Goal: Contribute content: Contribute content

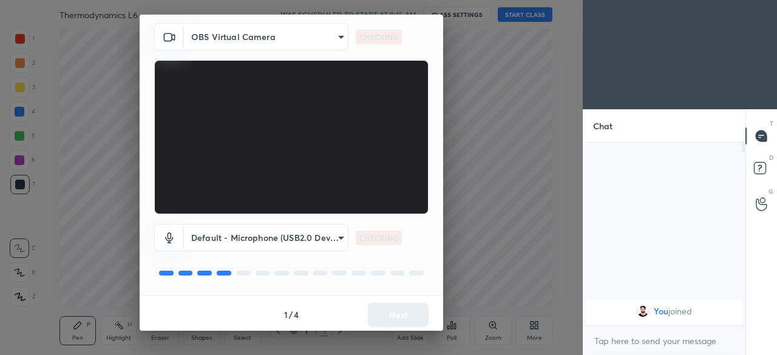
scroll to position [43, 0]
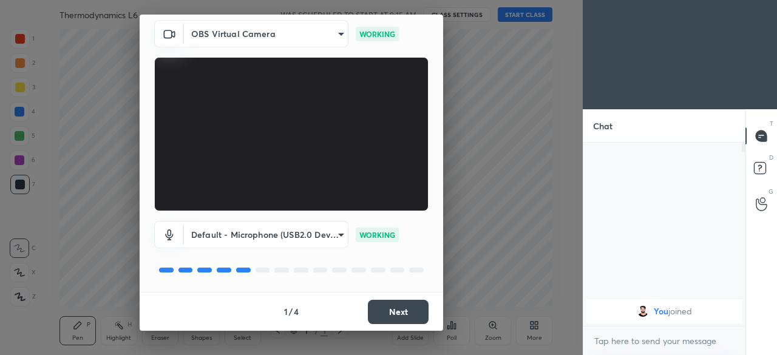
click at [390, 309] on button "Next" at bounding box center [398, 312] width 61 height 24
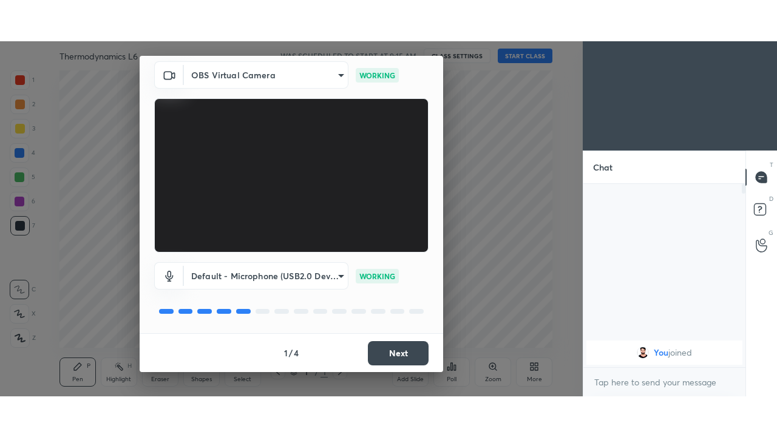
scroll to position [0, 0]
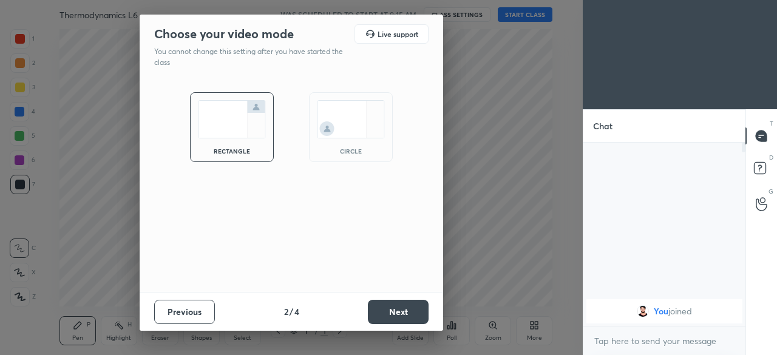
click at [393, 309] on button "Next" at bounding box center [398, 312] width 61 height 24
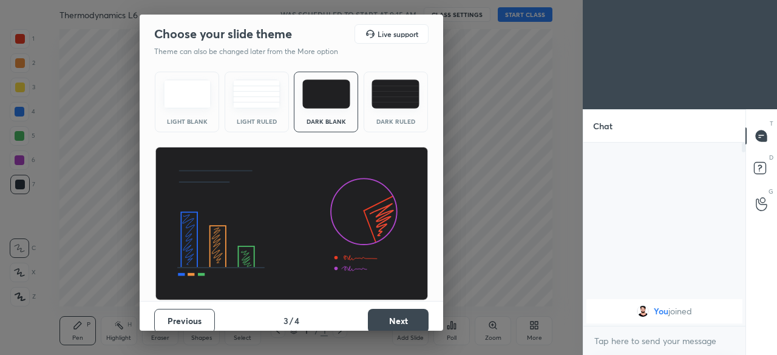
click at [394, 319] on button "Next" at bounding box center [398, 321] width 61 height 24
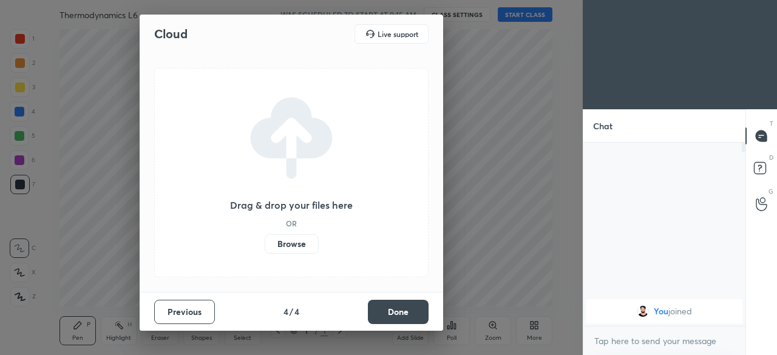
click at [303, 243] on label "Browse" at bounding box center [292, 243] width 54 height 19
click at [265, 243] on input "Browse" at bounding box center [265, 243] width 0 height 19
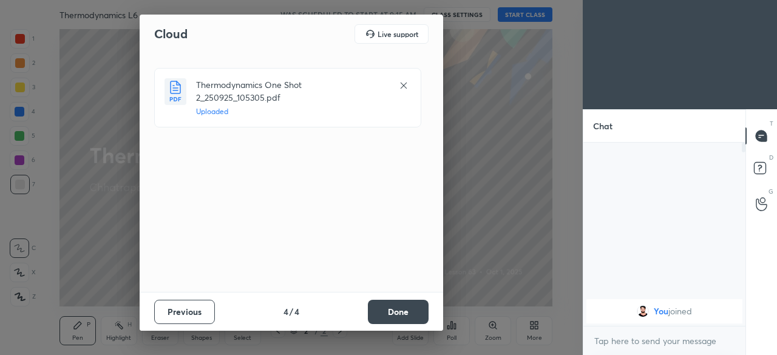
click at [390, 312] on button "Done" at bounding box center [398, 312] width 61 height 24
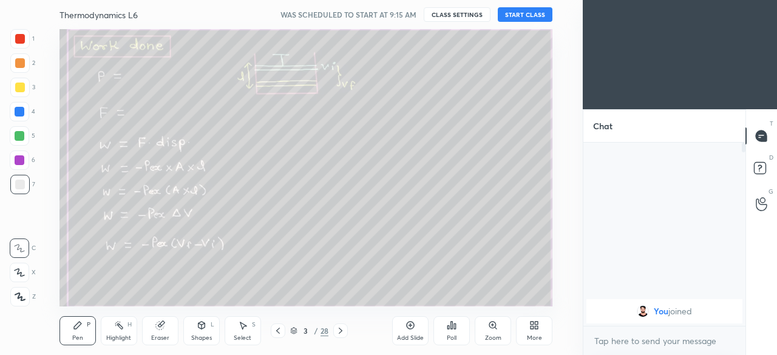
click at [515, 19] on button "START CLASS" at bounding box center [525, 14] width 55 height 15
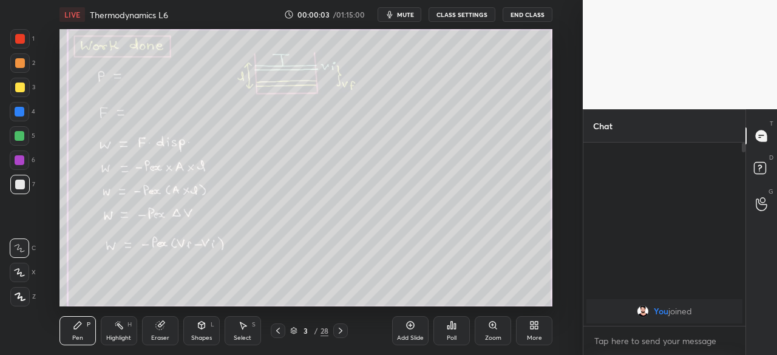
click at [529, 327] on icon at bounding box center [534, 325] width 10 height 10
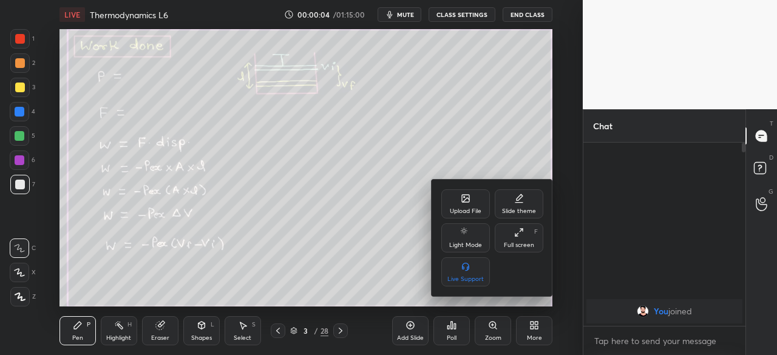
click at [516, 242] on div "Full screen" at bounding box center [519, 245] width 30 height 6
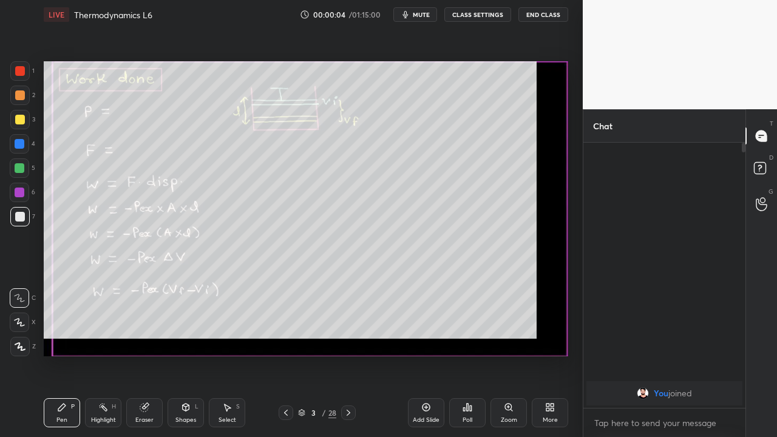
scroll to position [160, 158]
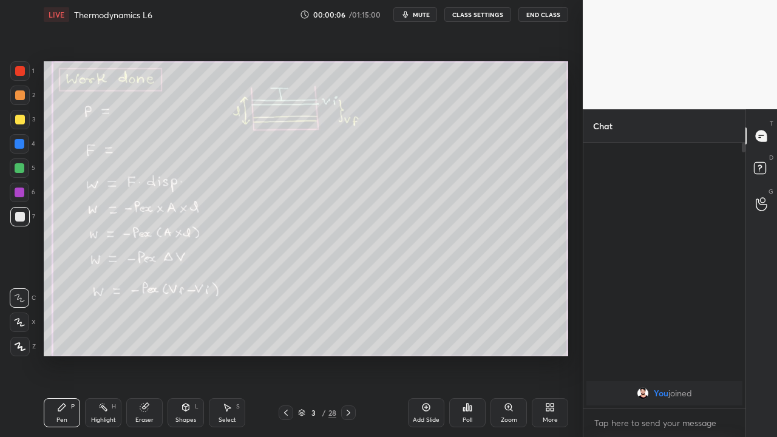
click at [329, 354] on div "28" at bounding box center [332, 412] width 8 height 11
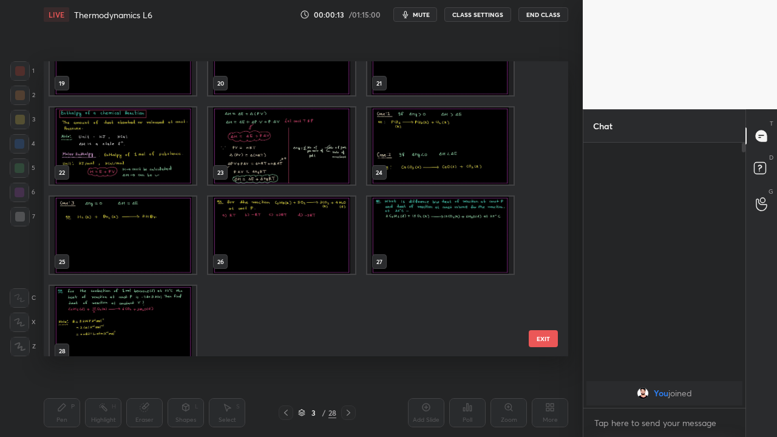
scroll to position [0, 0]
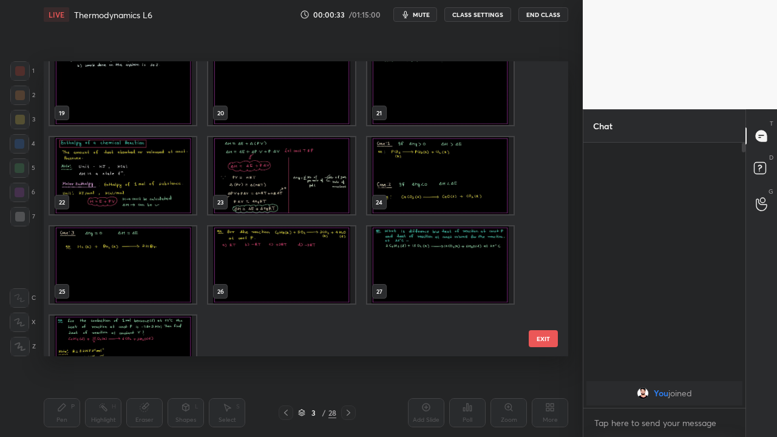
click at [548, 354] on div "More" at bounding box center [550, 412] width 36 height 29
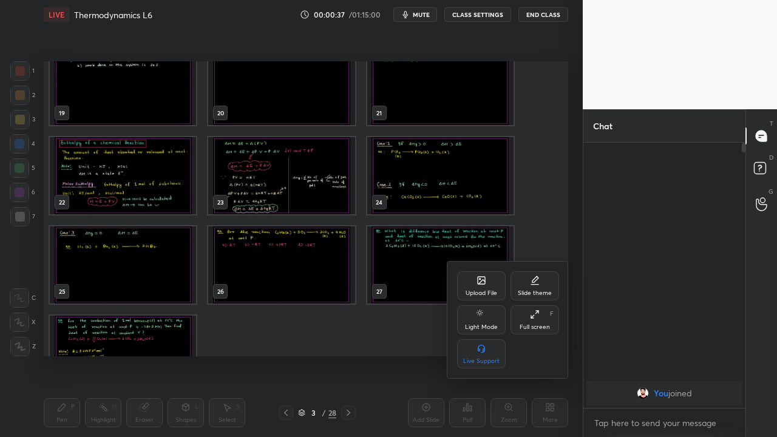
click at [390, 354] on div at bounding box center [388, 218] width 777 height 437
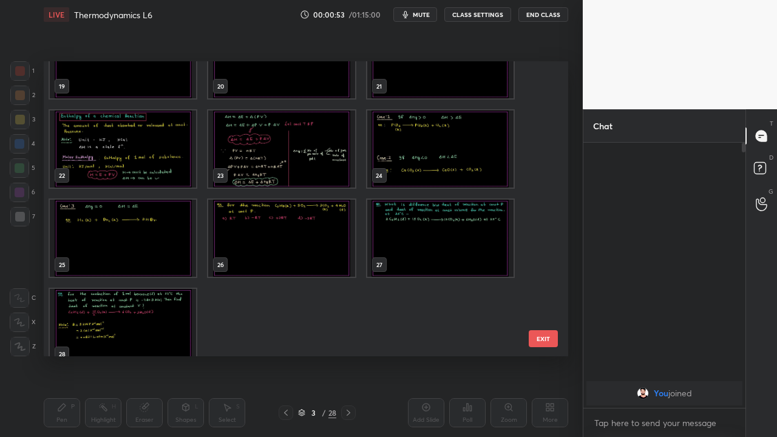
scroll to position [587, 0]
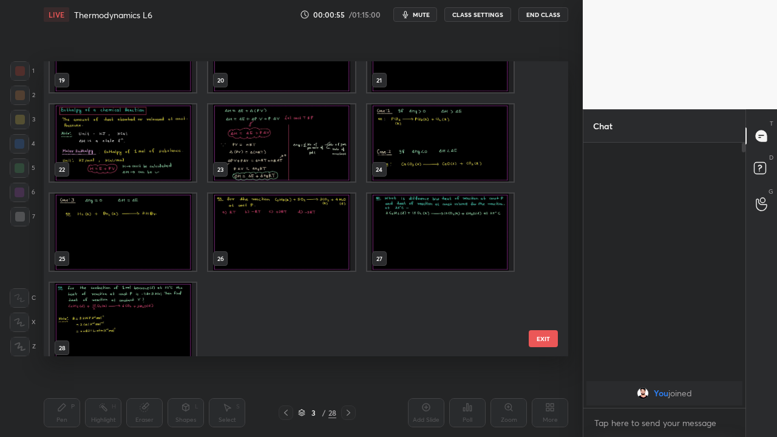
click at [300, 248] on img "grid" at bounding box center [281, 232] width 146 height 77
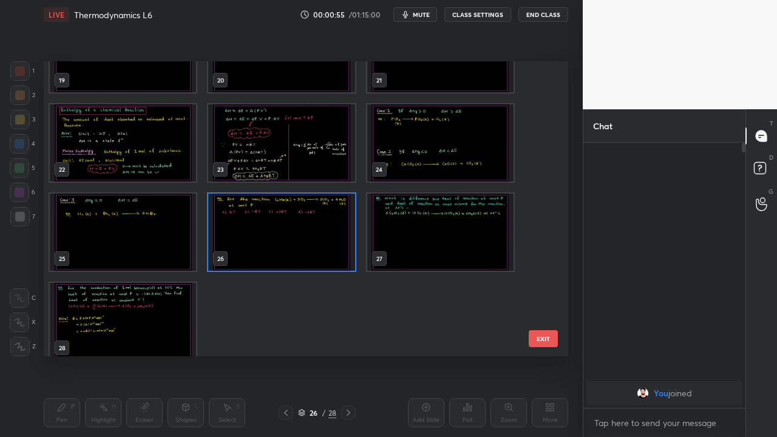
click at [303, 248] on img "grid" at bounding box center [281, 232] width 146 height 77
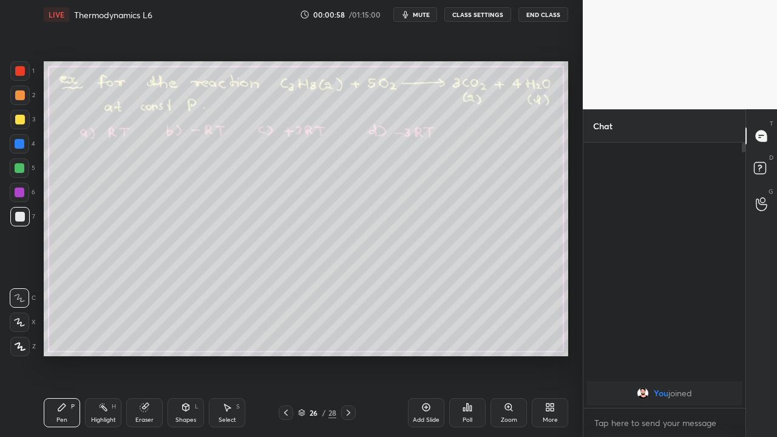
click at [349, 354] on icon at bounding box center [348, 413] width 10 height 10
click at [19, 121] on div at bounding box center [20, 120] width 10 height 10
click at [348, 354] on icon at bounding box center [348, 413] width 10 height 10
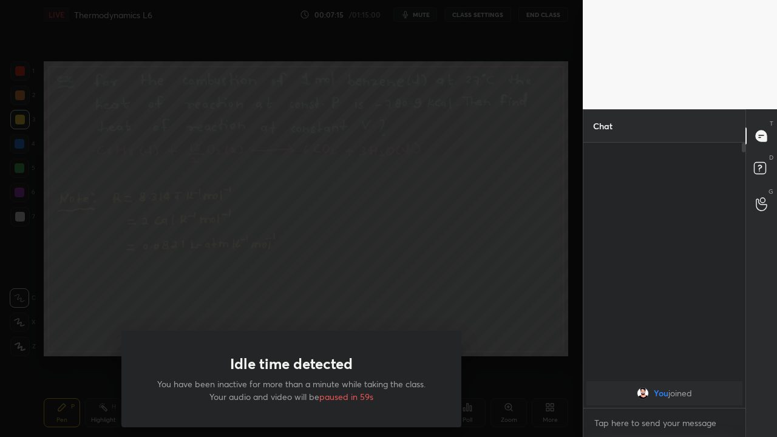
click at [76, 327] on div "Idle time detected You have been inactive for more than a minute while taking t…" at bounding box center [291, 218] width 582 height 437
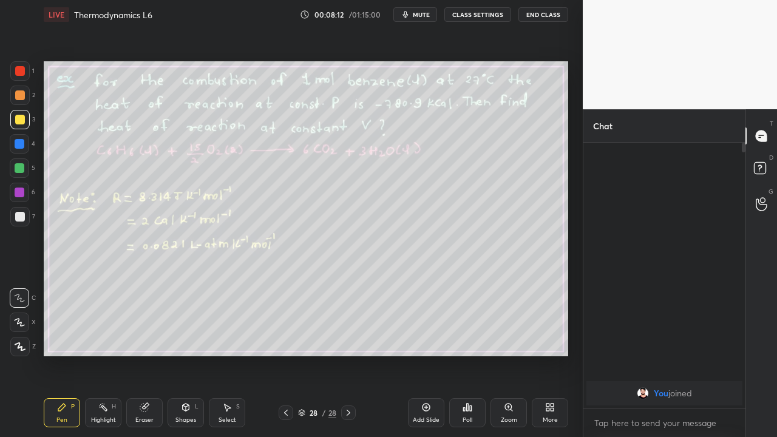
click at [21, 218] on div at bounding box center [20, 217] width 10 height 10
click at [145, 354] on div "Eraser" at bounding box center [144, 412] width 36 height 29
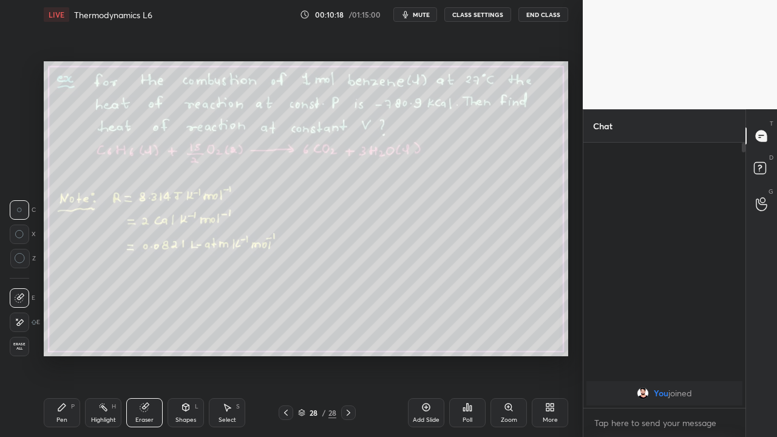
click at [66, 354] on icon at bounding box center [62, 407] width 10 height 10
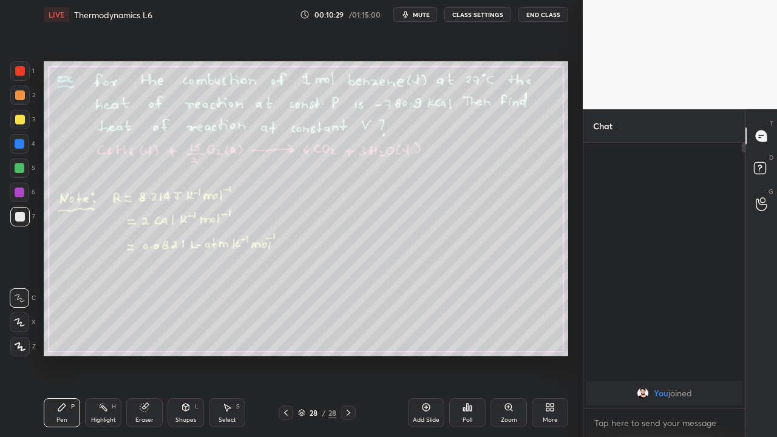
click at [142, 354] on div "Eraser" at bounding box center [144, 420] width 18 height 6
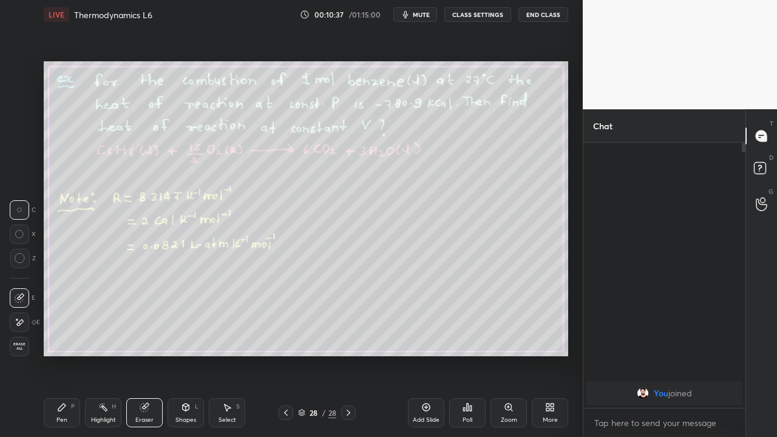
click at [64, 354] on icon at bounding box center [62, 407] width 10 height 10
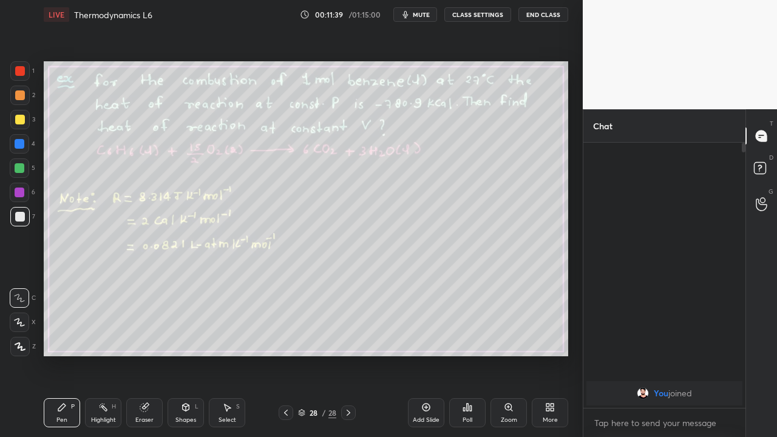
click at [18, 194] on div at bounding box center [20, 192] width 10 height 10
click at [421, 354] on icon at bounding box center [426, 407] width 10 height 10
click at [19, 218] on div at bounding box center [20, 217] width 10 height 10
click at [18, 171] on div at bounding box center [20, 168] width 10 height 10
click at [233, 354] on div "Select S" at bounding box center [227, 412] width 36 height 29
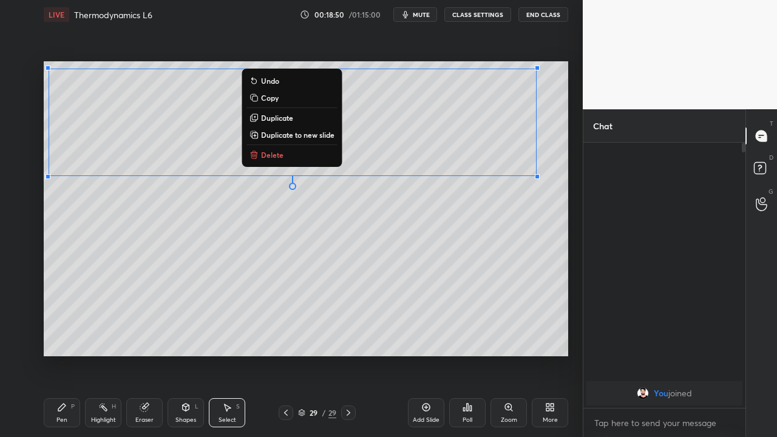
click at [64, 354] on div "Pen" at bounding box center [61, 420] width 11 height 6
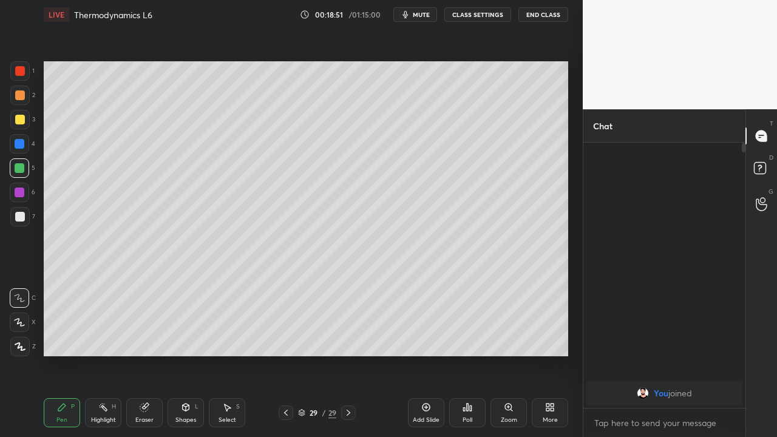
click at [19, 119] on div at bounding box center [20, 120] width 10 height 10
click at [185, 354] on div "Shapes L" at bounding box center [185, 412] width 36 height 29
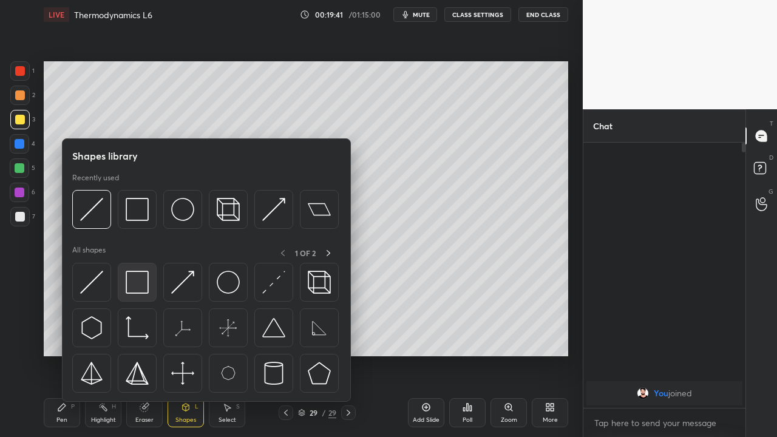
click at [136, 285] on img at bounding box center [137, 282] width 23 height 23
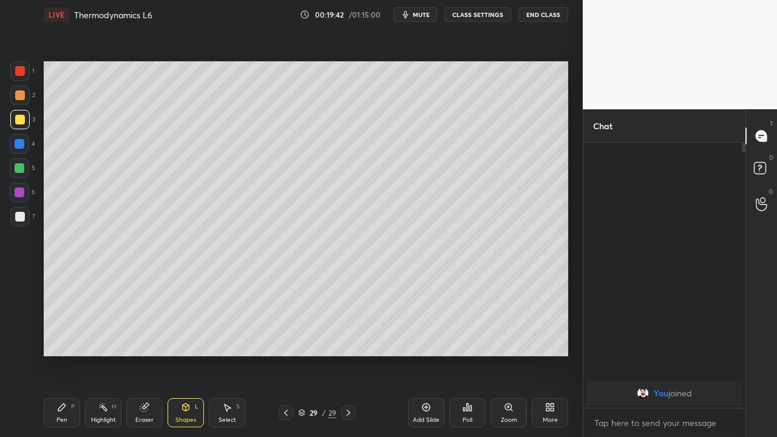
click at [17, 193] on div at bounding box center [20, 192] width 10 height 10
click at [21, 220] on div at bounding box center [20, 217] width 10 height 10
click at [20, 98] on div at bounding box center [20, 95] width 10 height 10
click at [65, 354] on div "Pen P" at bounding box center [62, 412] width 36 height 29
click at [423, 354] on icon at bounding box center [426, 407] width 8 height 8
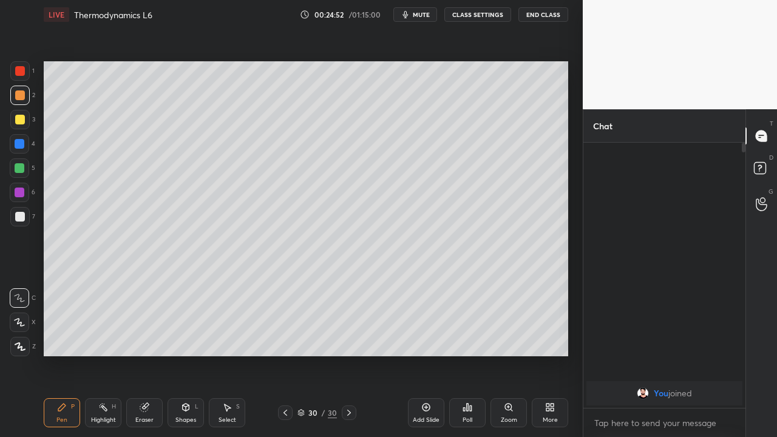
click at [22, 124] on div at bounding box center [20, 120] width 10 height 10
click at [18, 168] on div at bounding box center [20, 168] width 10 height 10
click at [19, 195] on div at bounding box center [20, 192] width 10 height 10
click at [21, 218] on div at bounding box center [20, 217] width 10 height 10
click at [143, 354] on div "Eraser" at bounding box center [144, 420] width 18 height 6
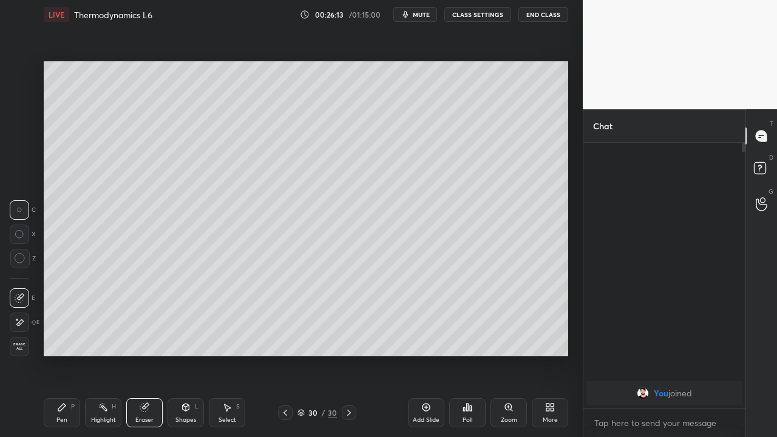
click at [67, 354] on div "Pen P" at bounding box center [62, 412] width 36 height 29
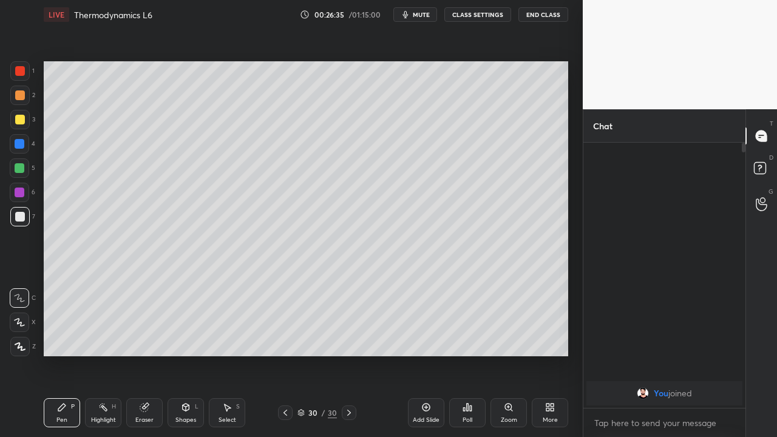
click at [226, 354] on icon at bounding box center [227, 407] width 7 height 7
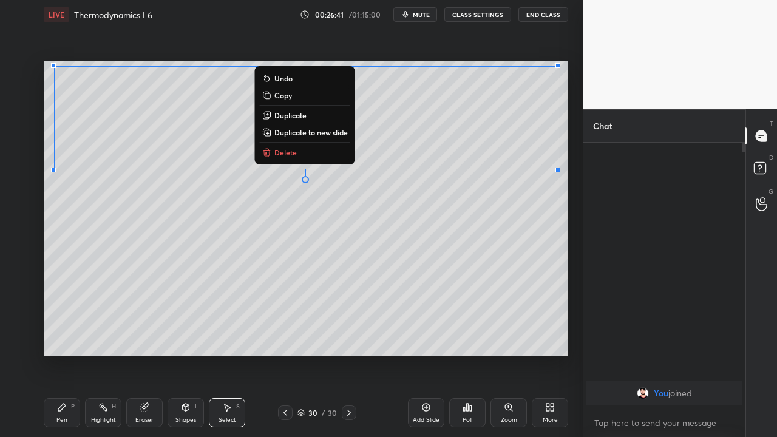
click at [62, 354] on icon at bounding box center [62, 407] width 10 height 10
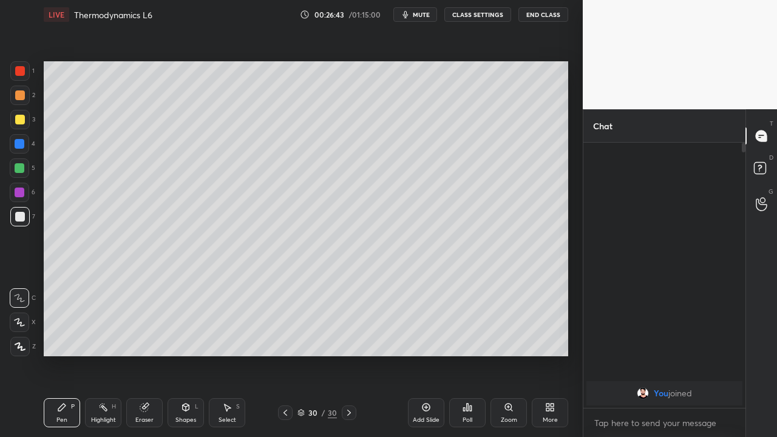
click at [19, 101] on div at bounding box center [19, 95] width 19 height 19
click at [188, 354] on icon at bounding box center [186, 407] width 10 height 10
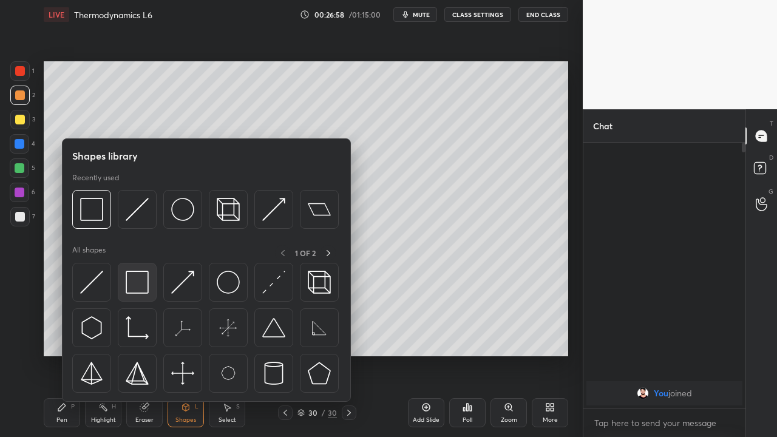
click at [145, 280] on img at bounding box center [137, 282] width 23 height 23
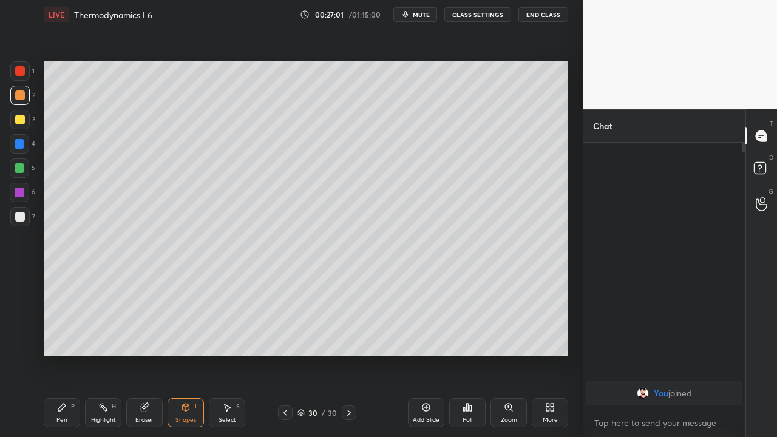
click at [62, 354] on div "Pen P" at bounding box center [62, 412] width 36 height 29
click at [21, 215] on div at bounding box center [20, 217] width 10 height 10
click at [20, 167] on div at bounding box center [20, 168] width 10 height 10
click at [18, 143] on div at bounding box center [20, 144] width 10 height 10
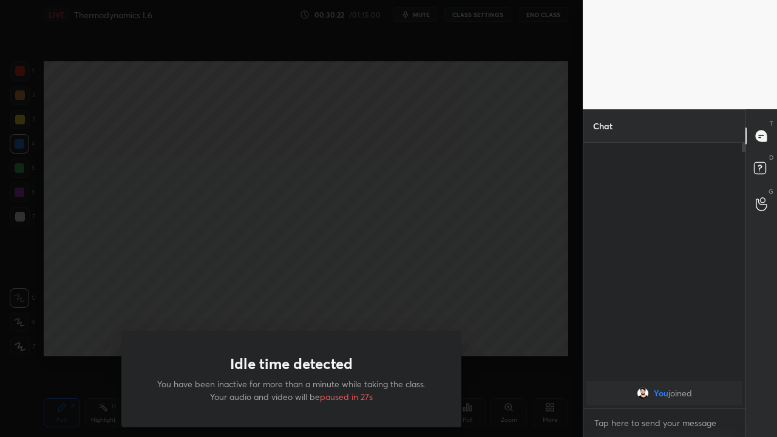
click at [70, 324] on div "Idle time detected You have been inactive for more than a minute while taking t…" at bounding box center [291, 218] width 582 height 437
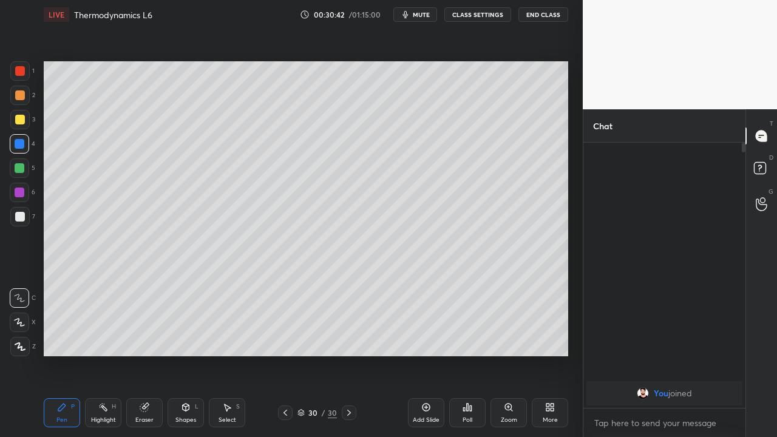
click at [425, 354] on icon at bounding box center [426, 407] width 8 height 8
click at [22, 98] on div at bounding box center [20, 95] width 10 height 10
click at [19, 164] on div at bounding box center [20, 168] width 10 height 10
click at [22, 217] on div at bounding box center [20, 217] width 10 height 10
click at [21, 94] on div at bounding box center [20, 95] width 10 height 10
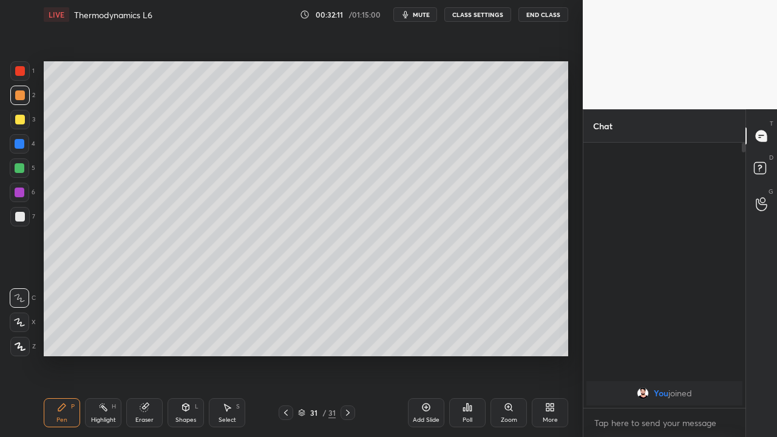
click at [228, 354] on icon at bounding box center [227, 407] width 10 height 10
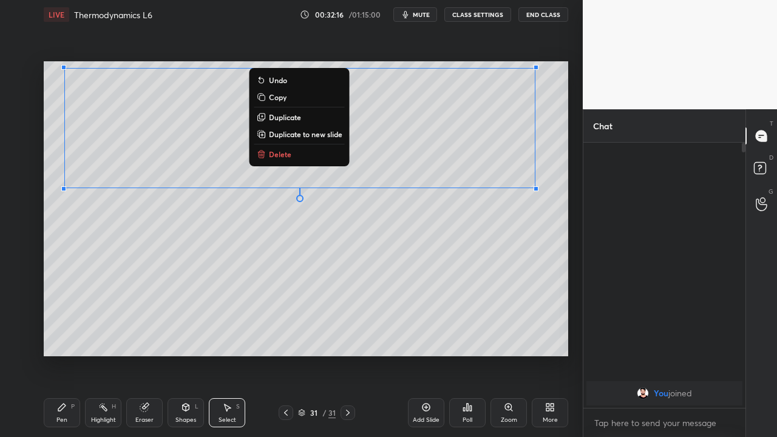
click at [63, 354] on div "Pen" at bounding box center [61, 420] width 11 height 6
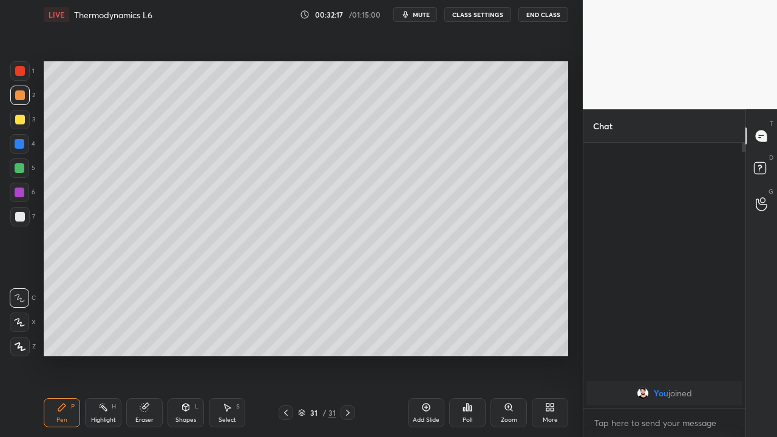
click at [22, 147] on div at bounding box center [20, 144] width 10 height 10
click at [20, 220] on div at bounding box center [20, 217] width 10 height 10
click at [286, 354] on icon at bounding box center [286, 413] width 10 height 10
click at [22, 174] on div at bounding box center [19, 167] width 19 height 19
click at [348, 354] on icon at bounding box center [348, 413] width 4 height 6
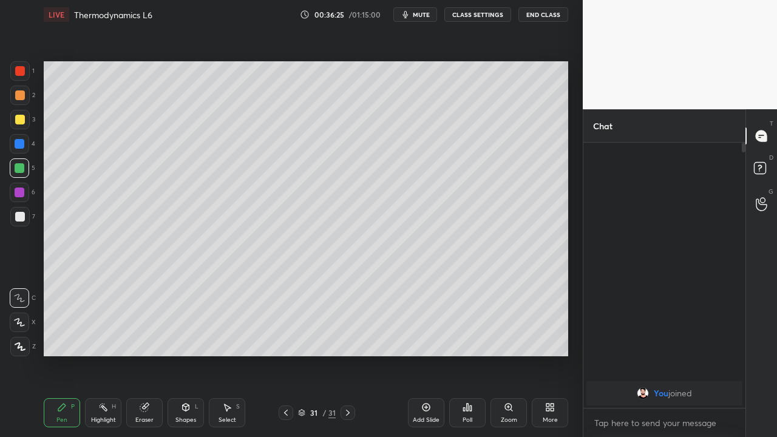
click at [423, 354] on icon at bounding box center [426, 407] width 8 height 8
click at [21, 121] on div at bounding box center [20, 120] width 10 height 10
click at [18, 218] on div at bounding box center [20, 217] width 10 height 10
click at [22, 170] on div at bounding box center [20, 168] width 10 height 10
click at [22, 100] on div at bounding box center [20, 95] width 10 height 10
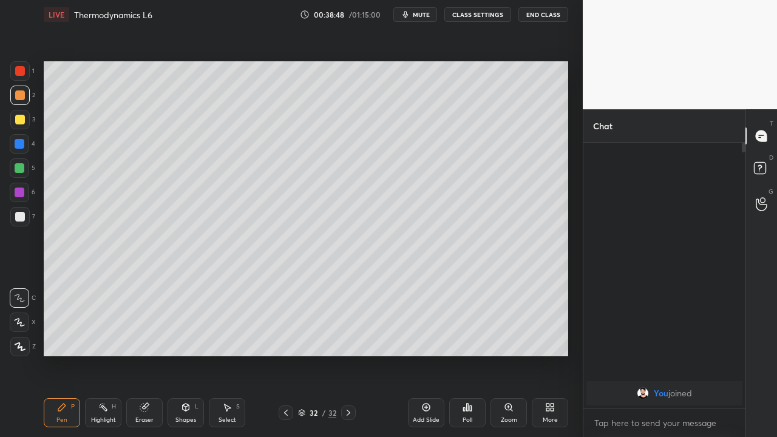
click at [22, 220] on div at bounding box center [20, 217] width 10 height 10
click at [424, 354] on icon at bounding box center [426, 407] width 10 height 10
click at [18, 146] on div at bounding box center [20, 144] width 10 height 10
click at [19, 220] on div at bounding box center [20, 217] width 10 height 10
click at [147, 354] on div "Eraser" at bounding box center [144, 412] width 36 height 29
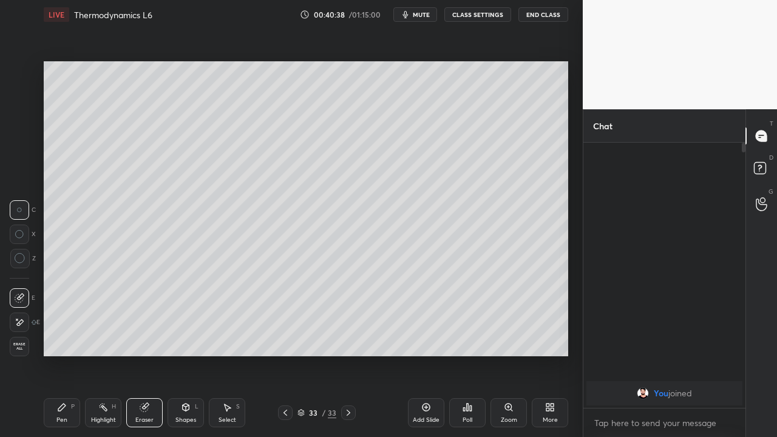
click at [75, 354] on div "Pen P" at bounding box center [62, 412] width 36 height 29
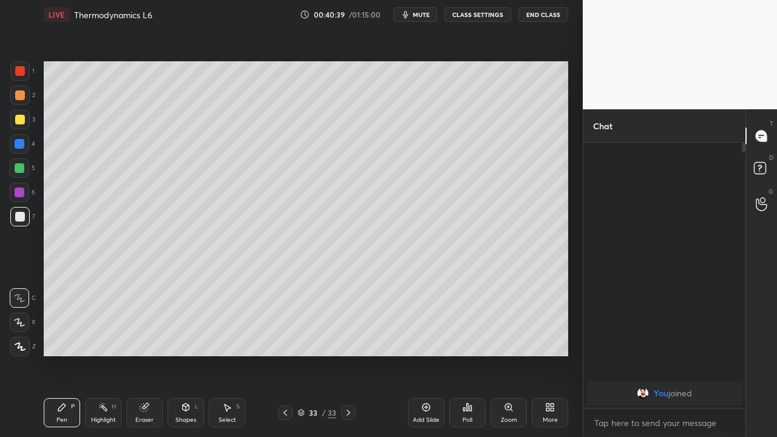
click at [22, 150] on div at bounding box center [19, 143] width 19 height 19
click at [24, 121] on div at bounding box center [19, 119] width 19 height 19
click at [146, 354] on div "Eraser" at bounding box center [144, 420] width 18 height 6
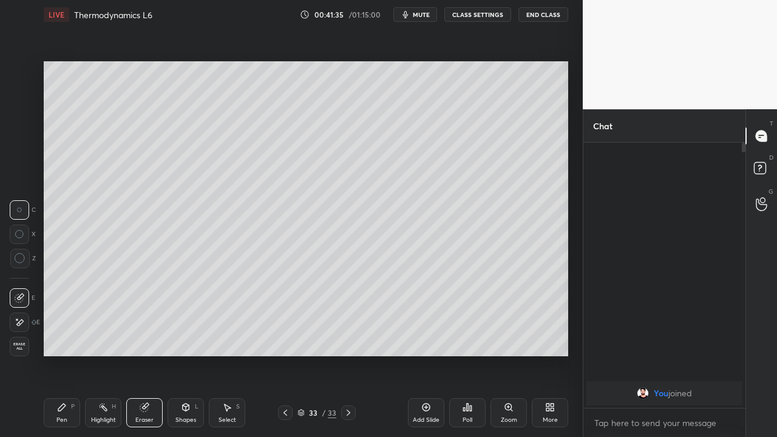
click at [62, 354] on div "Pen" at bounding box center [61, 420] width 11 height 6
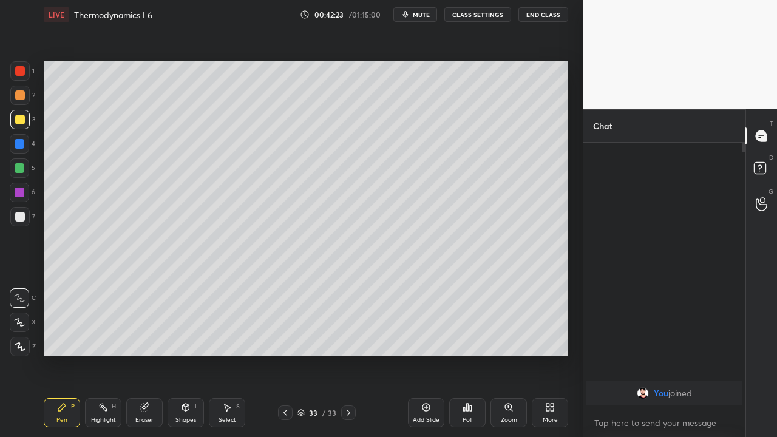
click at [280, 354] on div at bounding box center [285, 412] width 15 height 15
click at [285, 354] on icon at bounding box center [285, 413] width 10 height 10
click at [346, 354] on icon at bounding box center [348, 413] width 4 height 6
click at [226, 354] on div "Select S" at bounding box center [227, 412] width 36 height 29
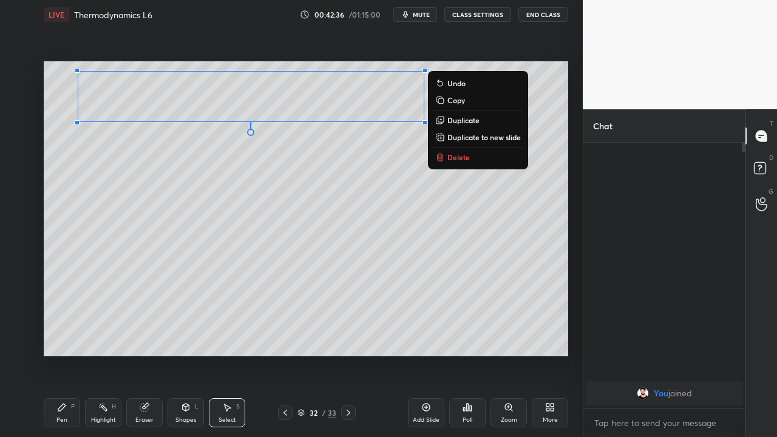
click at [67, 354] on div "Pen P" at bounding box center [62, 412] width 36 height 29
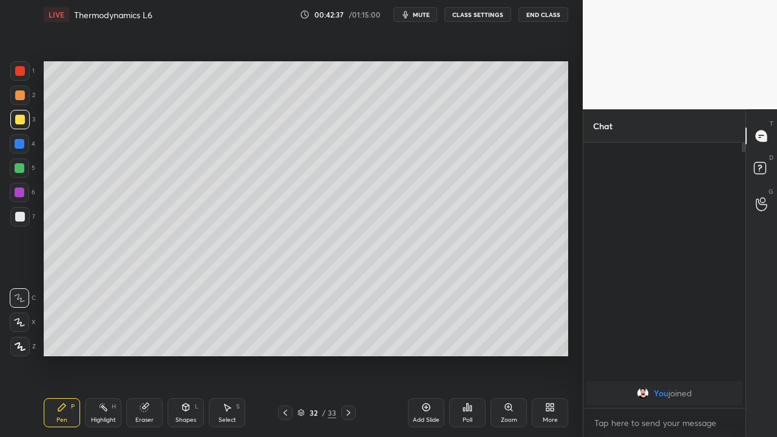
click at [182, 354] on div "Shapes" at bounding box center [185, 420] width 21 height 6
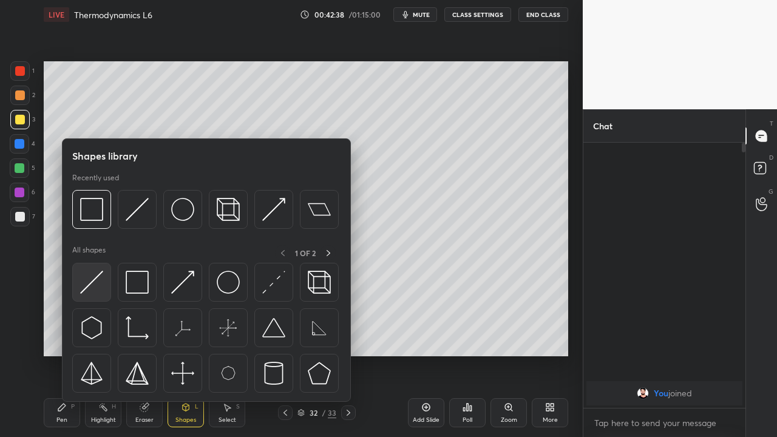
click at [95, 280] on img at bounding box center [91, 282] width 23 height 23
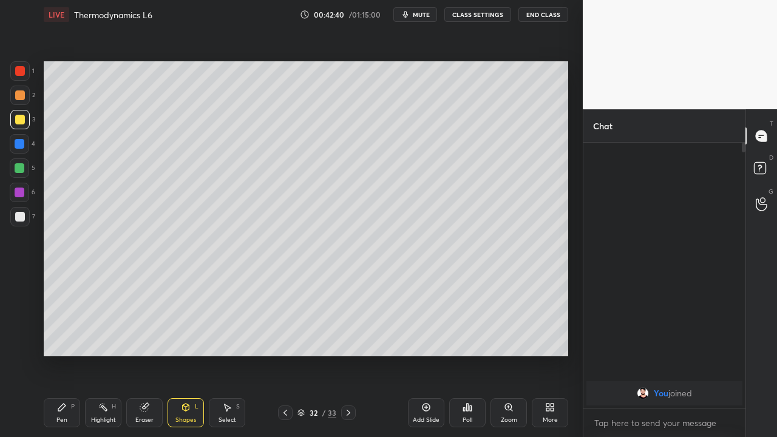
click at [22, 96] on div at bounding box center [20, 95] width 10 height 10
click at [185, 354] on icon at bounding box center [186, 406] width 7 height 7
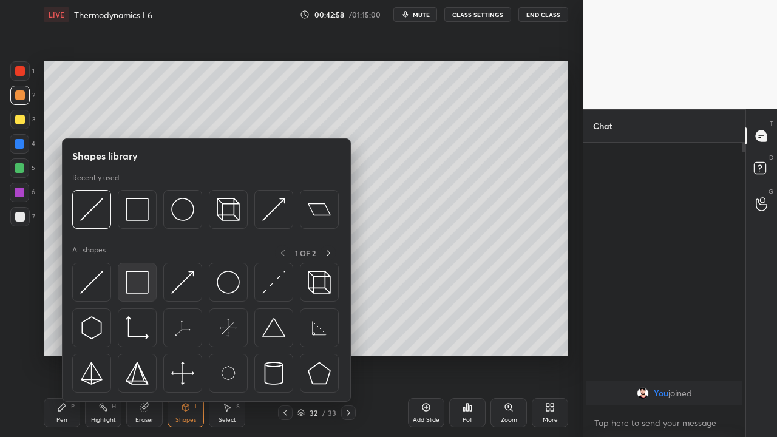
click at [137, 282] on img at bounding box center [137, 282] width 23 height 23
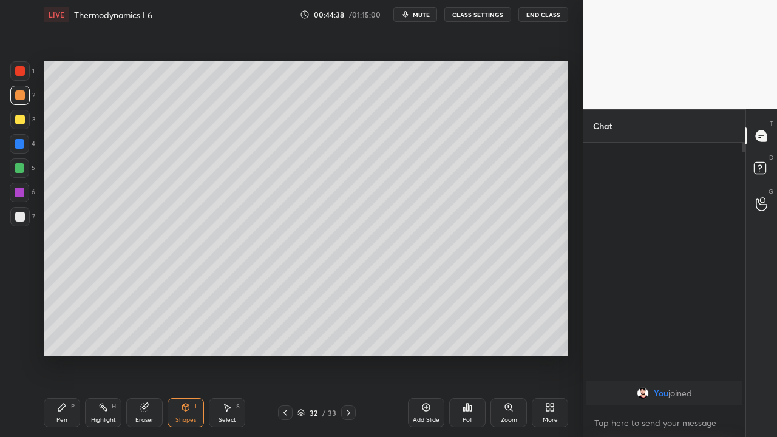
click at [348, 354] on icon at bounding box center [348, 413] width 10 height 10
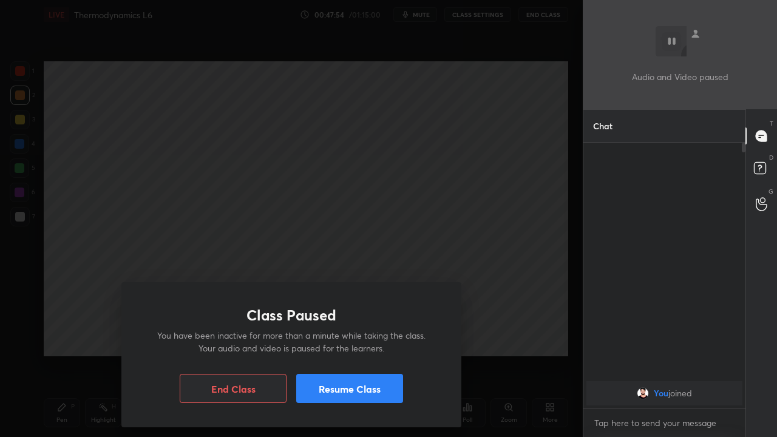
click at [360, 354] on button "Resume Class" at bounding box center [349, 388] width 107 height 29
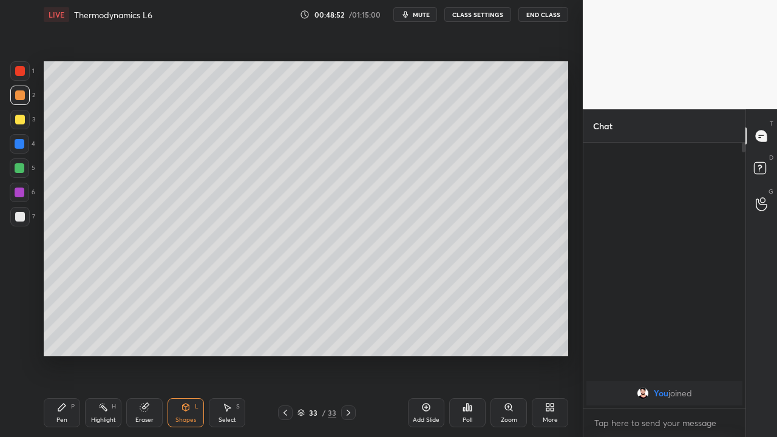
click at [422, 354] on icon at bounding box center [426, 407] width 8 height 8
click at [19, 172] on div at bounding box center [20, 168] width 10 height 10
click at [61, 354] on div "Pen P" at bounding box center [62, 412] width 36 height 29
click at [234, 354] on div "Select S" at bounding box center [227, 412] width 36 height 29
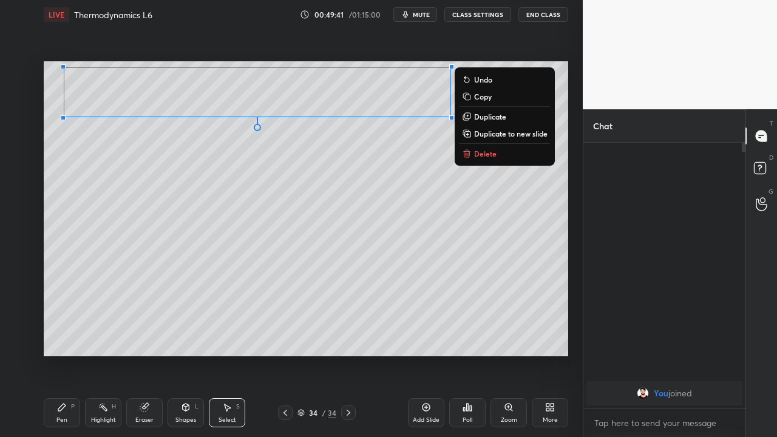
click at [200, 204] on div "0 ° Undo Copy Duplicate Duplicate to new slide Delete" at bounding box center [306, 208] width 524 height 295
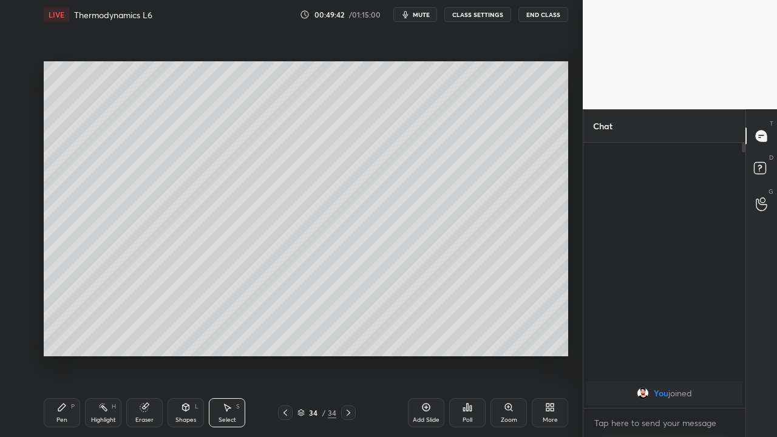
click at [49, 354] on div "Pen P" at bounding box center [62, 412] width 36 height 29
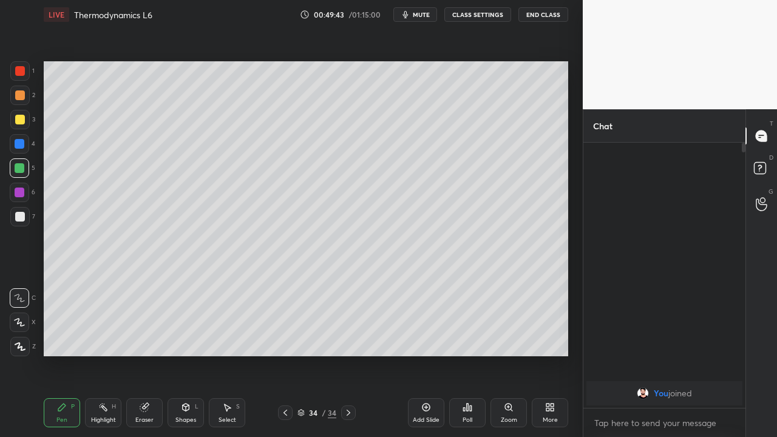
click at [20, 121] on div at bounding box center [20, 120] width 10 height 10
click at [142, 354] on div "Eraser" at bounding box center [144, 412] width 36 height 29
click at [183, 354] on div "Shapes" at bounding box center [185, 420] width 21 height 6
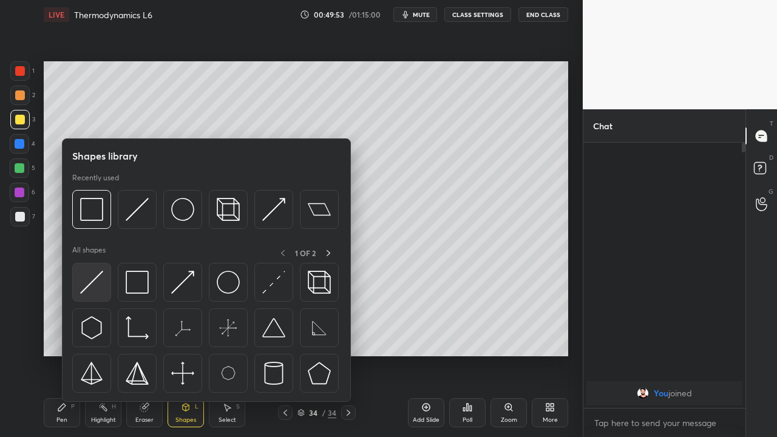
click at [96, 286] on img at bounding box center [91, 282] width 23 height 23
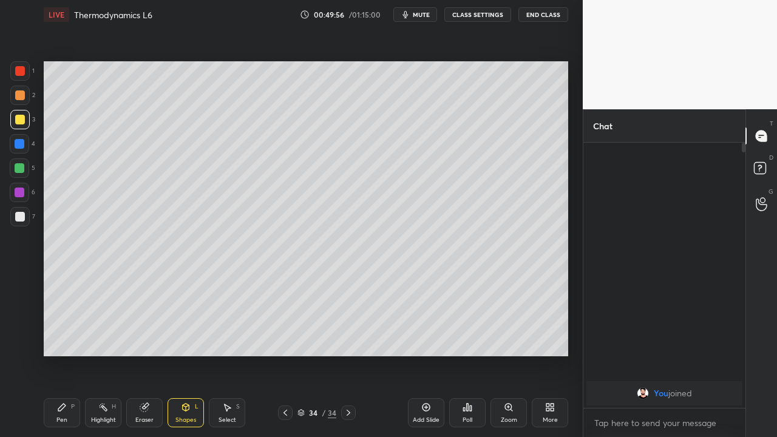
click at [67, 354] on div "Pen P" at bounding box center [62, 412] width 36 height 29
click at [22, 98] on div at bounding box center [20, 95] width 10 height 10
click at [184, 354] on div "Shapes L" at bounding box center [185, 412] width 36 height 29
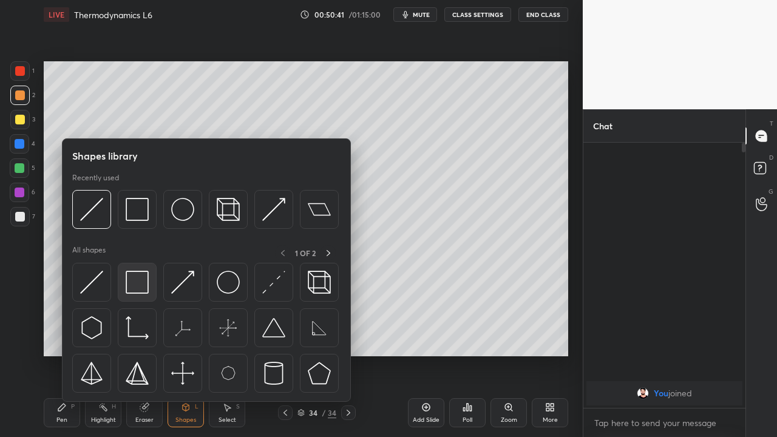
click at [141, 285] on img at bounding box center [137, 282] width 23 height 23
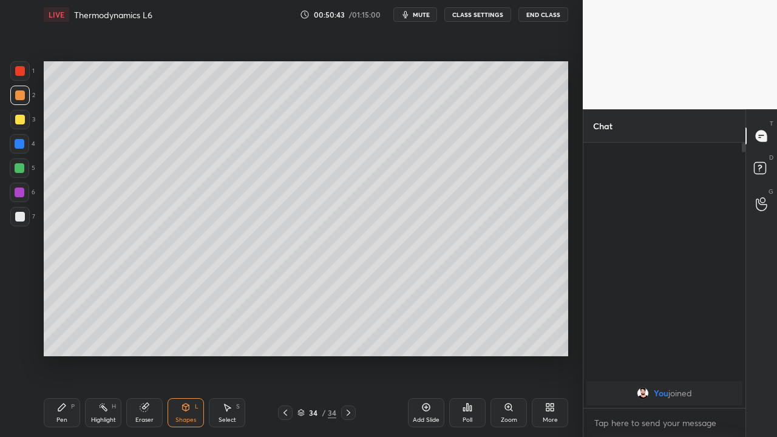
click at [12, 161] on div at bounding box center [19, 167] width 19 height 19
click at [69, 354] on div "Pen P" at bounding box center [62, 412] width 36 height 29
click at [19, 118] on div at bounding box center [20, 120] width 10 height 10
click at [186, 354] on div "Shapes L" at bounding box center [185, 412] width 36 height 29
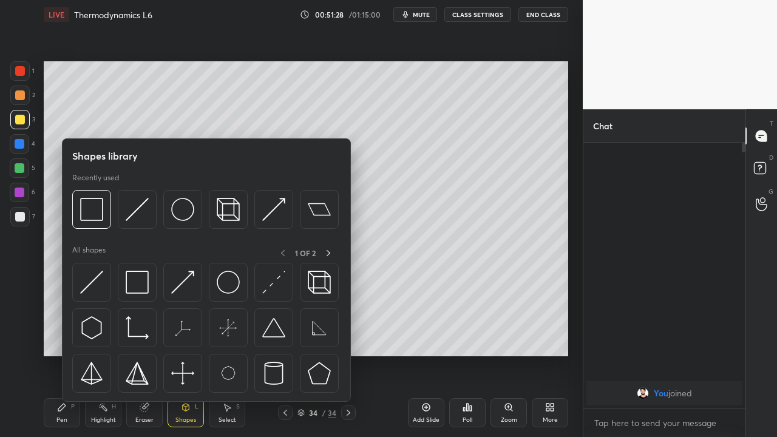
click at [143, 288] on img at bounding box center [137, 282] width 23 height 23
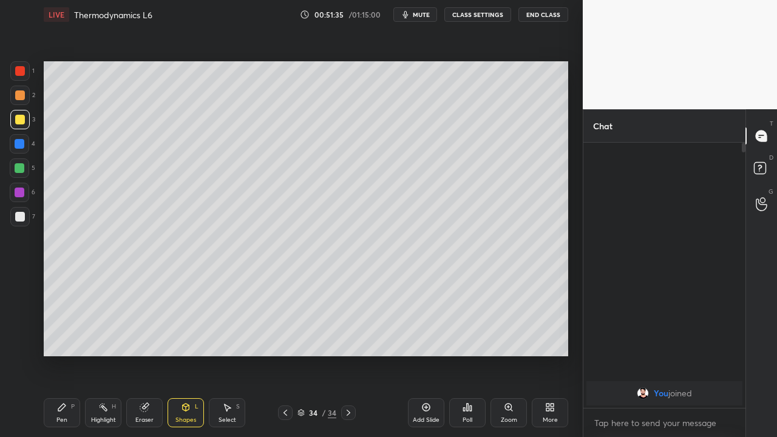
click at [424, 354] on icon at bounding box center [426, 407] width 10 height 10
click at [145, 354] on div "Eraser" at bounding box center [144, 412] width 36 height 29
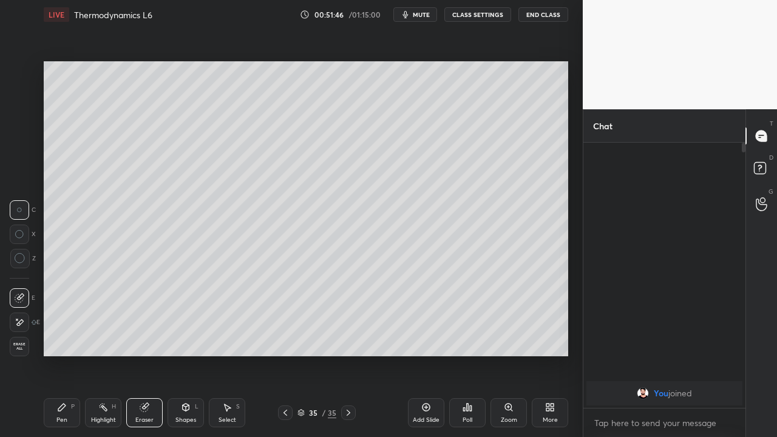
click at [185, 354] on icon at bounding box center [186, 407] width 10 height 10
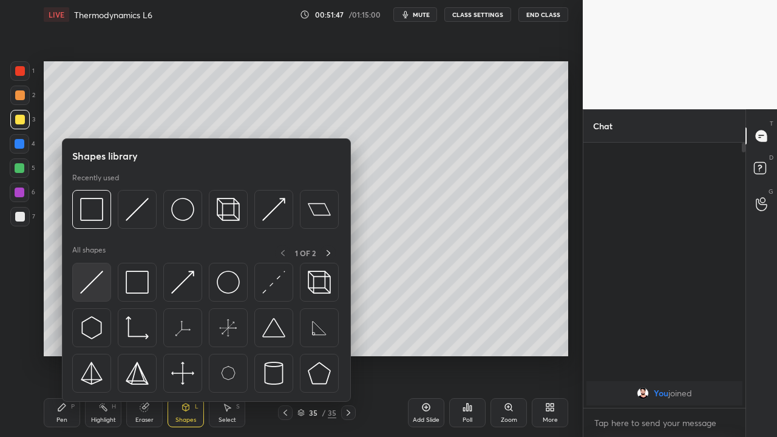
click at [90, 282] on img at bounding box center [91, 282] width 23 height 23
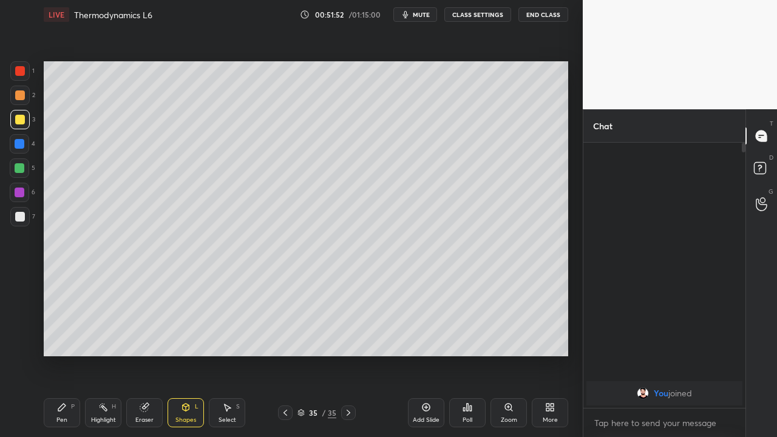
click at [19, 214] on div at bounding box center [20, 217] width 10 height 10
click at [65, 354] on icon at bounding box center [61, 406] width 7 height 7
click at [22, 166] on div at bounding box center [20, 168] width 10 height 10
click at [184, 354] on icon at bounding box center [186, 407] width 10 height 10
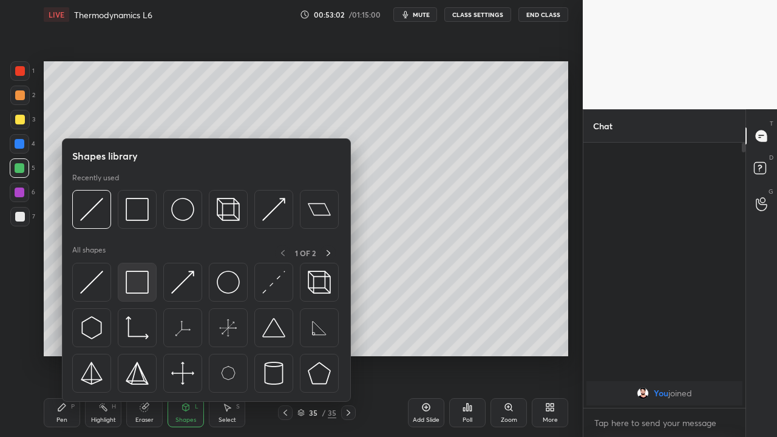
click at [138, 284] on img at bounding box center [137, 282] width 23 height 23
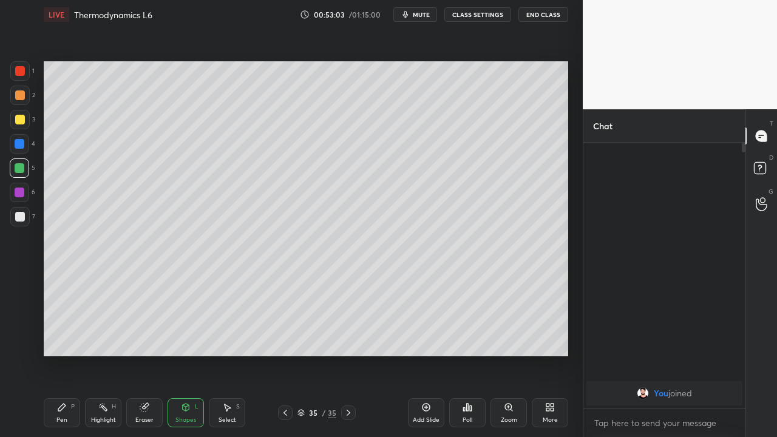
click at [21, 122] on div at bounding box center [20, 120] width 10 height 10
click at [69, 354] on div "Pen P" at bounding box center [62, 412] width 36 height 29
click at [20, 196] on div at bounding box center [20, 192] width 10 height 10
click at [20, 97] on div at bounding box center [20, 95] width 10 height 10
click at [21, 220] on div at bounding box center [20, 217] width 10 height 10
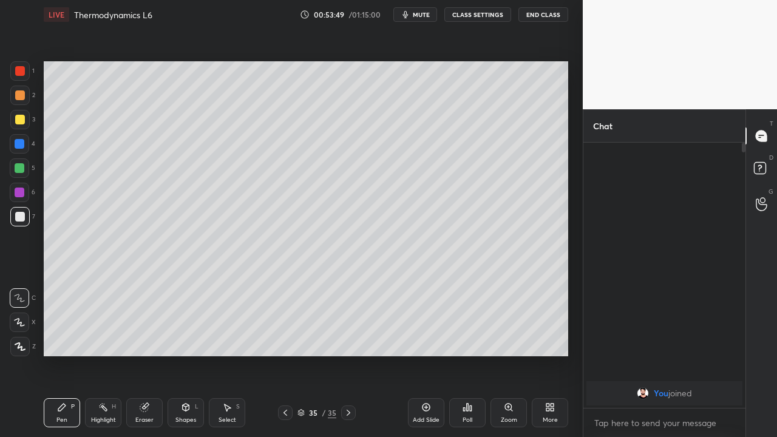
click at [146, 354] on div "Eraser" at bounding box center [144, 420] width 18 height 6
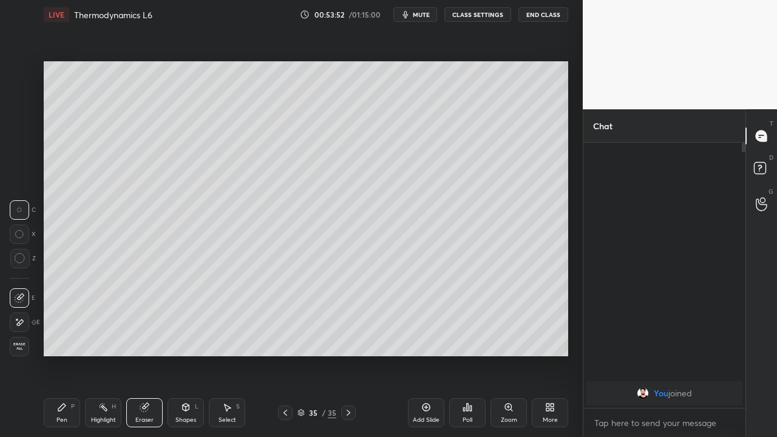
click at [65, 354] on icon at bounding box center [62, 407] width 10 height 10
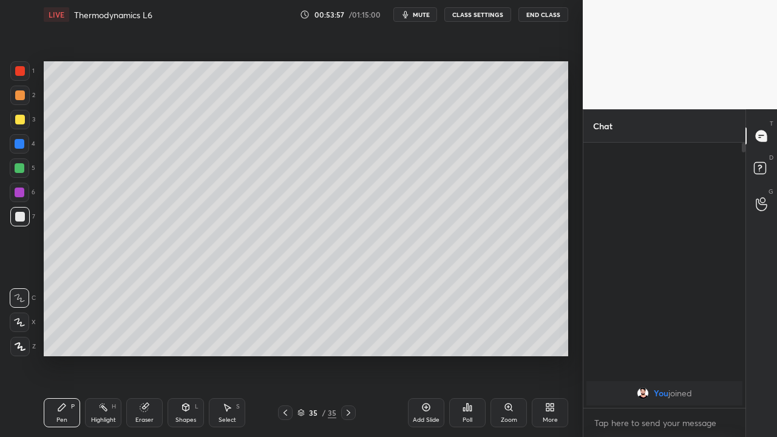
click at [184, 354] on icon at bounding box center [186, 407] width 10 height 10
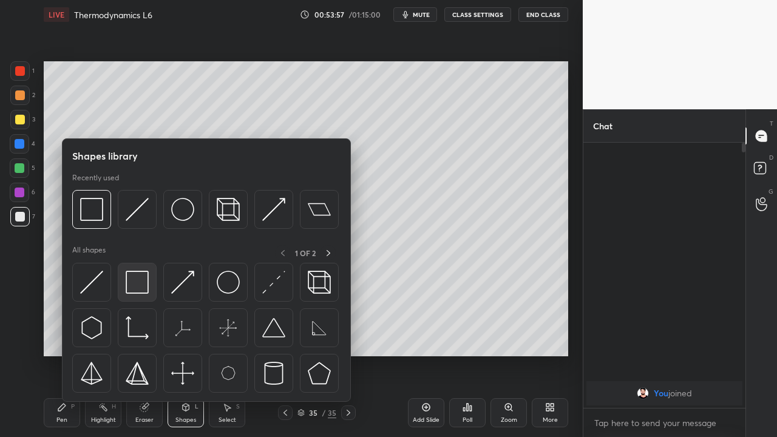
click at [137, 283] on img at bounding box center [137, 282] width 23 height 23
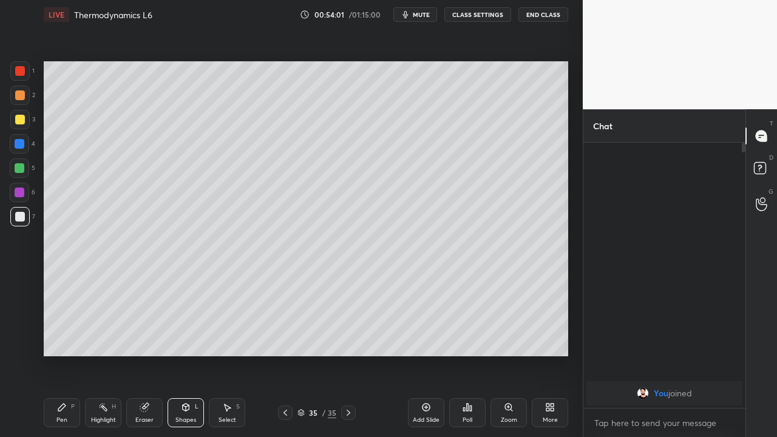
click at [62, 354] on div "Pen P" at bounding box center [62, 412] width 36 height 29
click at [21, 193] on div at bounding box center [20, 192] width 10 height 10
click at [59, 354] on div "Pen" at bounding box center [61, 420] width 11 height 6
click at [20, 217] on div at bounding box center [20, 217] width 10 height 10
click at [424, 354] on icon at bounding box center [426, 407] width 8 height 8
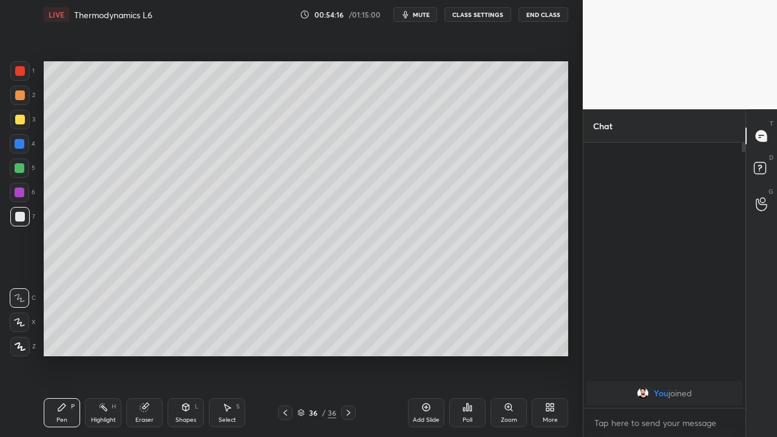
click at [21, 98] on div at bounding box center [20, 95] width 10 height 10
click at [23, 127] on div at bounding box center [19, 119] width 19 height 19
click at [187, 354] on icon at bounding box center [186, 406] width 7 height 7
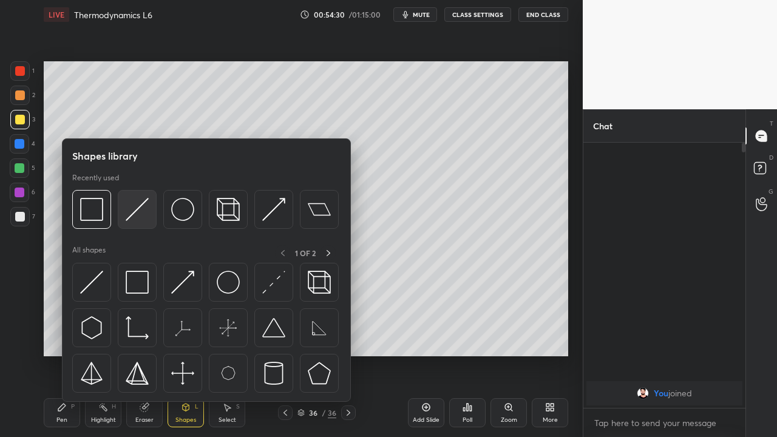
click at [143, 211] on img at bounding box center [137, 209] width 23 height 23
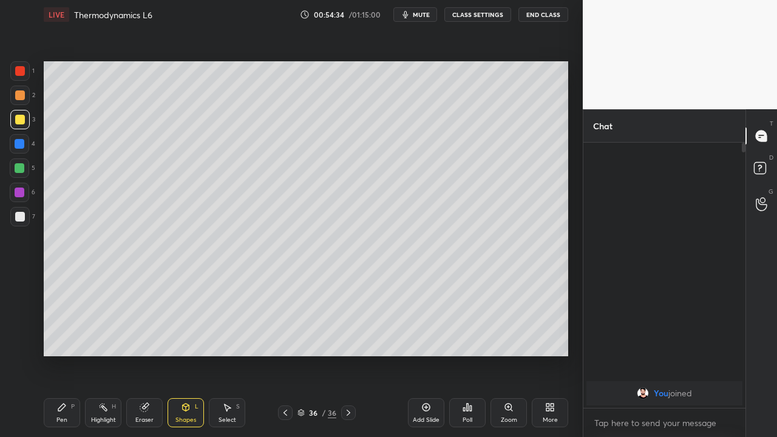
click at [18, 166] on div at bounding box center [20, 168] width 10 height 10
click at [61, 354] on div "Pen P" at bounding box center [62, 412] width 36 height 29
click at [19, 169] on div at bounding box center [20, 168] width 10 height 10
click at [147, 354] on div "Eraser" at bounding box center [144, 412] width 36 height 29
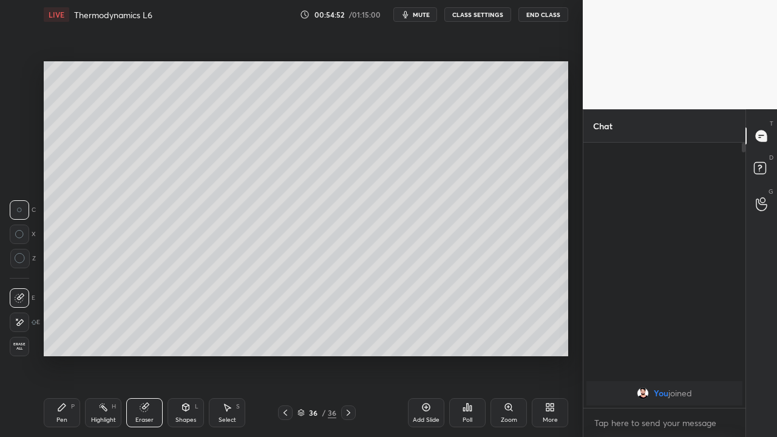
click at [67, 354] on div "Pen P" at bounding box center [62, 412] width 36 height 29
click at [21, 198] on div at bounding box center [19, 192] width 19 height 19
click at [21, 123] on div at bounding box center [20, 120] width 10 height 10
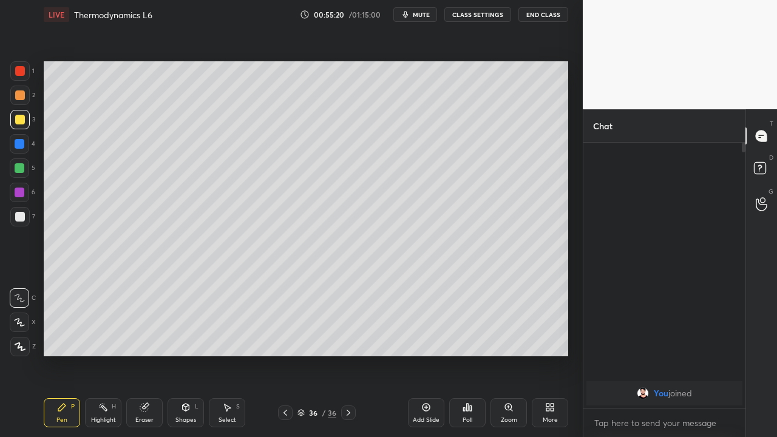
click at [19, 144] on div at bounding box center [20, 144] width 10 height 10
click at [145, 354] on icon at bounding box center [145, 407] width 10 height 10
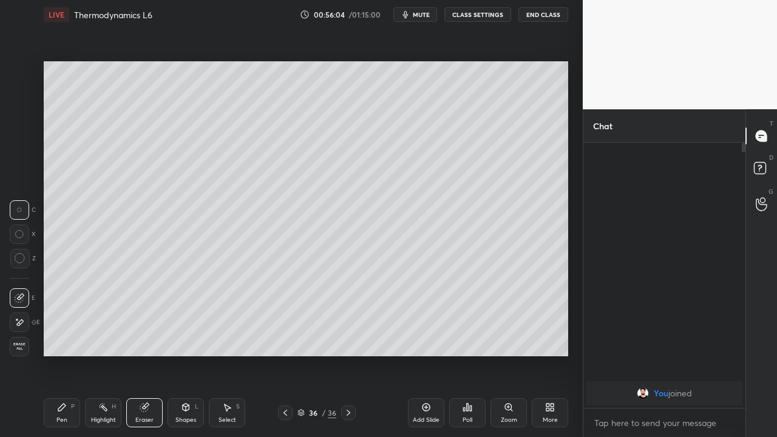
click at [62, 354] on icon at bounding box center [62, 407] width 10 height 10
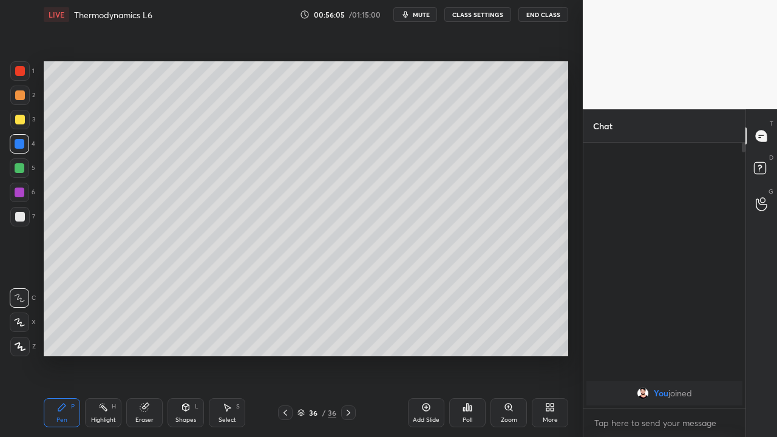
click at [19, 215] on div at bounding box center [20, 217] width 10 height 10
click at [278, 354] on div at bounding box center [285, 412] width 15 height 15
click at [285, 354] on icon at bounding box center [285, 413] width 10 height 10
click at [285, 354] on icon at bounding box center [285, 413] width 4 height 6
click at [349, 354] on icon at bounding box center [348, 413] width 10 height 10
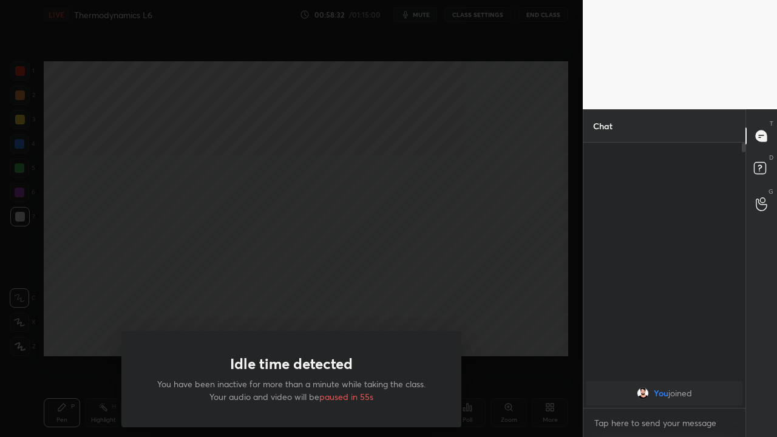
click at [69, 308] on div "Idle time detected You have been inactive for more than a minute while taking t…" at bounding box center [291, 218] width 582 height 437
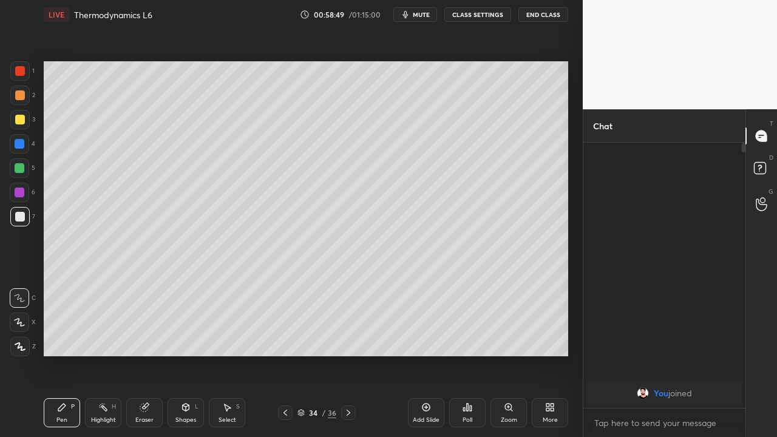
click at [348, 354] on icon at bounding box center [348, 413] width 10 height 10
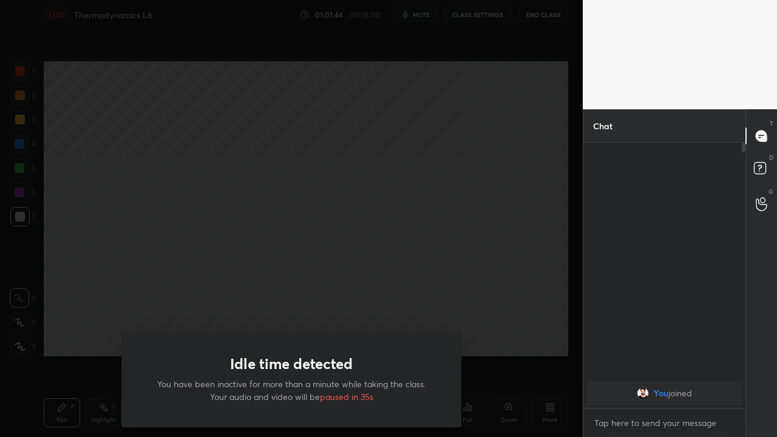
click at [288, 308] on div "Idle time detected You have been inactive for more than a minute while taking t…" at bounding box center [291, 218] width 582 height 437
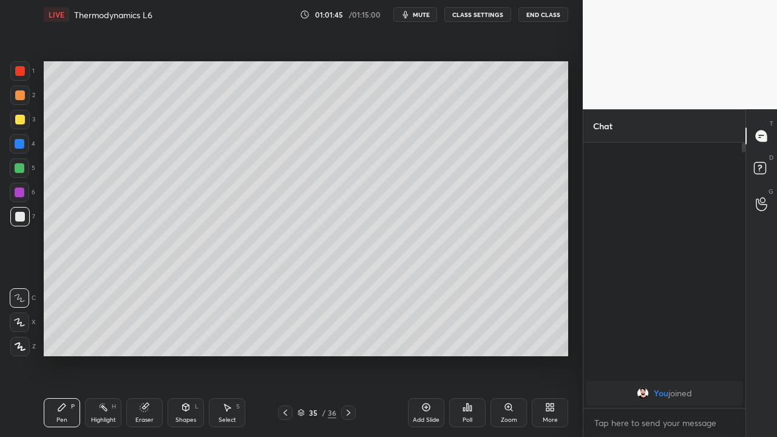
click at [349, 354] on icon at bounding box center [348, 413] width 4 height 6
click at [283, 354] on icon at bounding box center [285, 413] width 4 height 6
click at [553, 13] on button "End Class" at bounding box center [543, 14] width 50 height 15
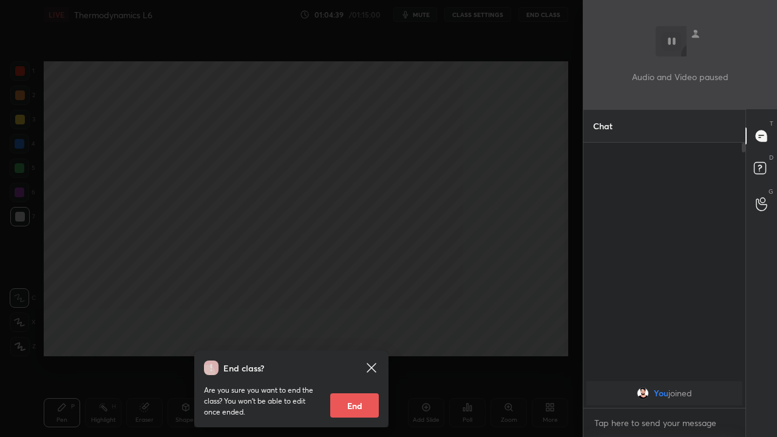
click at [354, 354] on button "End" at bounding box center [354, 405] width 49 height 24
type textarea "x"
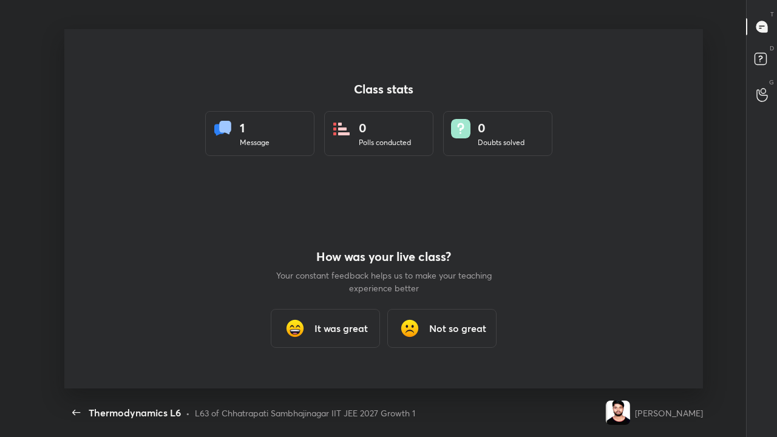
scroll to position [359, 767]
click at [472, 327] on h3 "Not so great" at bounding box center [457, 328] width 57 height 15
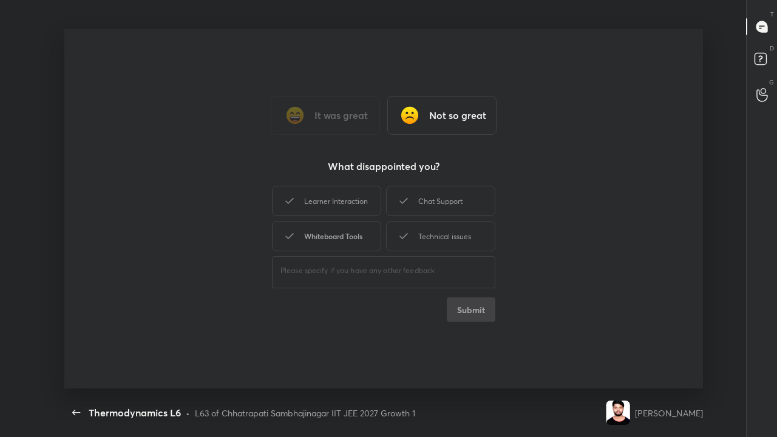
click at [340, 229] on div "Whiteboard Tools" at bounding box center [326, 236] width 109 height 30
click at [343, 201] on div "Learner Interaction" at bounding box center [326, 201] width 109 height 30
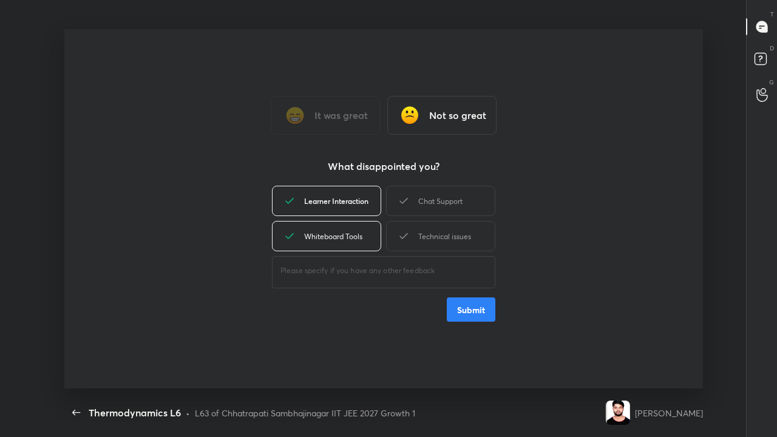
click at [413, 203] on div "Chat Support" at bounding box center [440, 201] width 109 height 30
click at [420, 233] on div "Technical issues" at bounding box center [440, 236] width 109 height 30
click at [401, 272] on textarea at bounding box center [383, 271] width 206 height 12
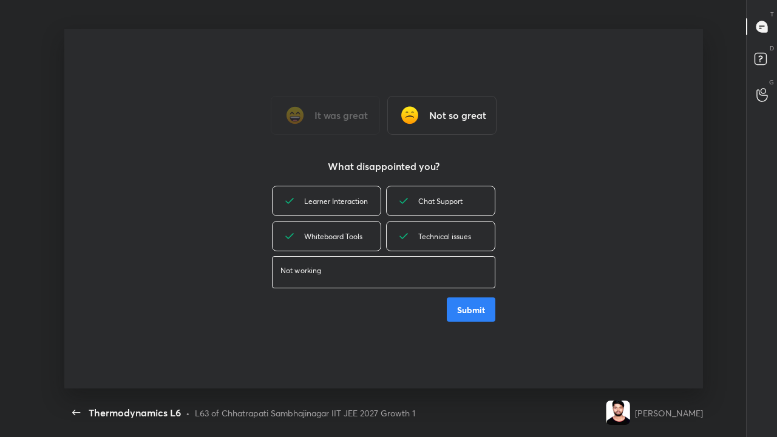
type textarea "Not working"
click at [467, 308] on button "Submit" at bounding box center [471, 309] width 49 height 24
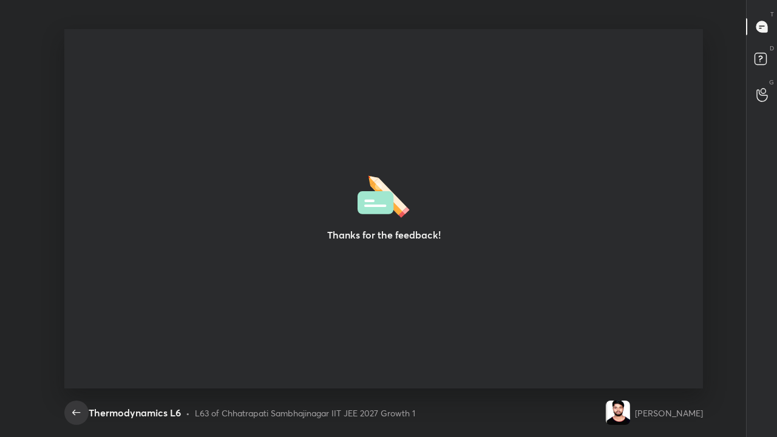
click at [67, 354] on span "button" at bounding box center [76, 412] width 19 height 15
click at [64, 354] on div "Back" at bounding box center [76, 412] width 24 height 24
click at [69, 354] on span "button" at bounding box center [76, 412] width 19 height 15
click at [75, 354] on icon "button" at bounding box center [76, 412] width 15 height 15
